Goal: Task Accomplishment & Management: Use online tool/utility

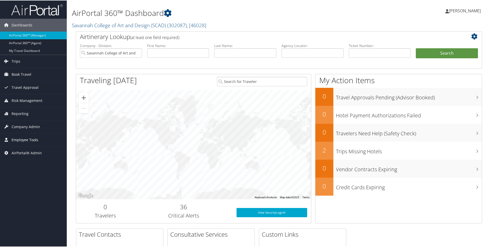
click at [27, 138] on span "Employee Tools" at bounding box center [25, 139] width 27 height 13
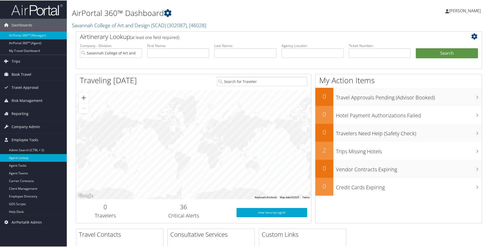
click at [24, 157] on link "Agent Lookup" at bounding box center [33, 158] width 67 height 8
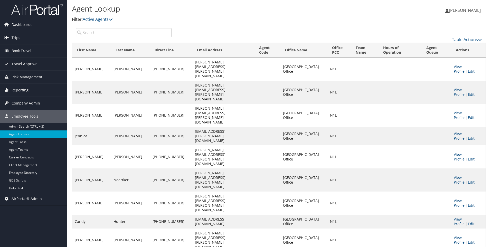
click at [89, 32] on input "search" at bounding box center [124, 32] width 96 height 9
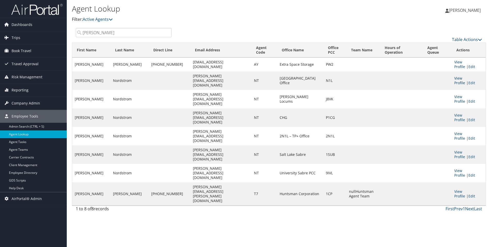
type input "[PERSON_NAME]"
click at [457, 76] on link "View Profile" at bounding box center [460, 81] width 11 height 10
